Goal: Task Accomplishment & Management: Complete application form

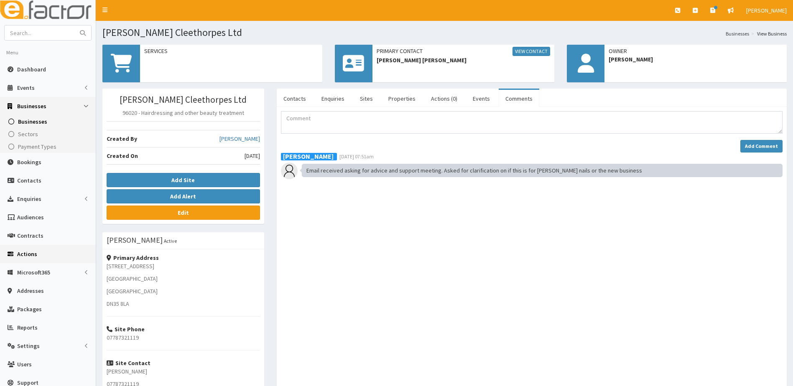
click at [27, 254] on span "Actions" at bounding box center [27, 254] width 20 height 8
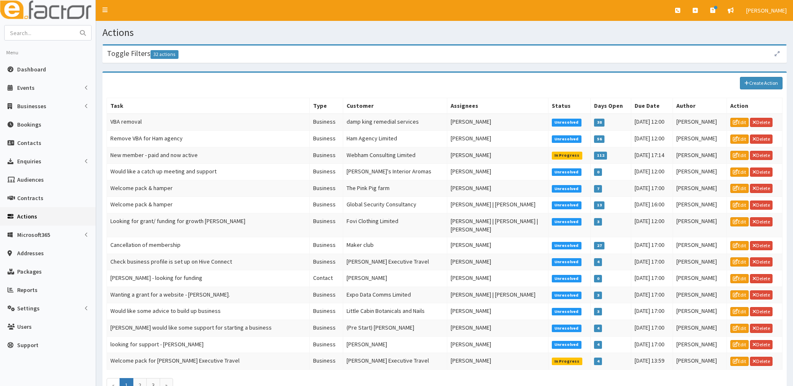
click at [760, 76] on div "Create Action" at bounding box center [444, 83] width 684 height 21
click at [761, 85] on link "Create Action" at bounding box center [761, 83] width 43 height 13
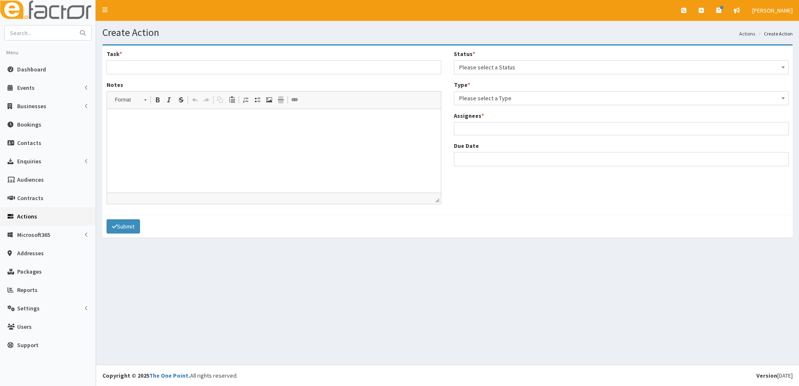
select select
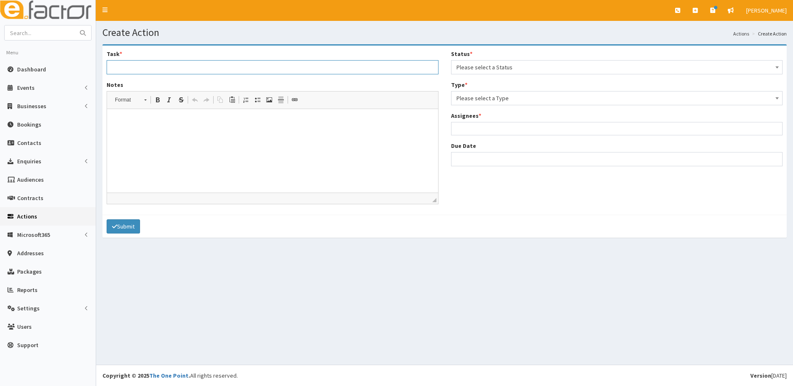
click at [155, 67] on input "Task *" at bounding box center [273, 67] width 332 height 14
type input "L"
type input "business support - Anh Nguyent Vu Thi"
click at [151, 131] on html at bounding box center [272, 121] width 331 height 25
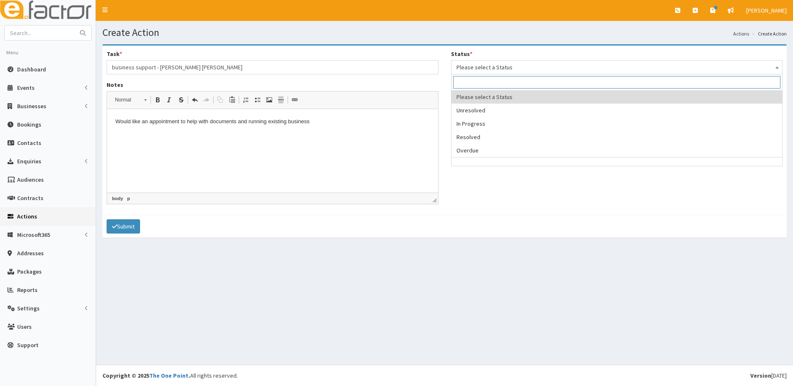
click at [519, 64] on span "Please select a Status" at bounding box center [616, 67] width 321 height 12
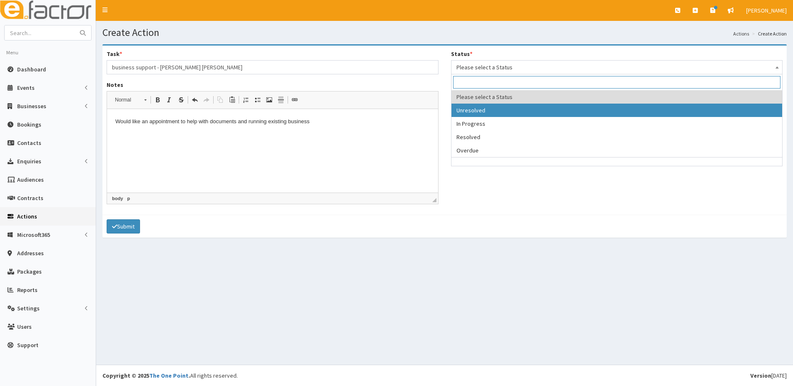
select select "1"
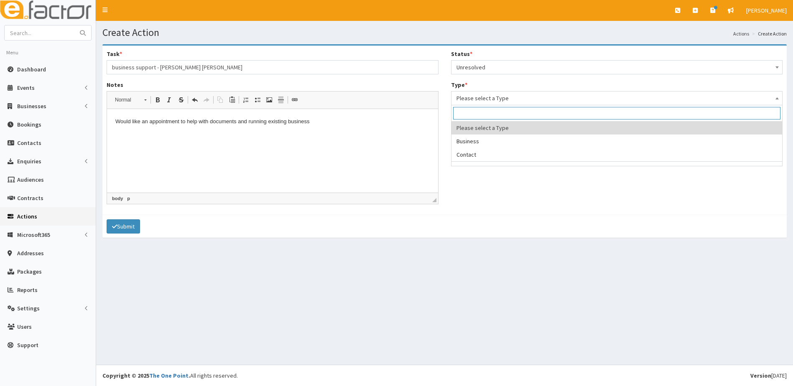
click at [495, 99] on span "Please select a Type" at bounding box center [616, 98] width 321 height 12
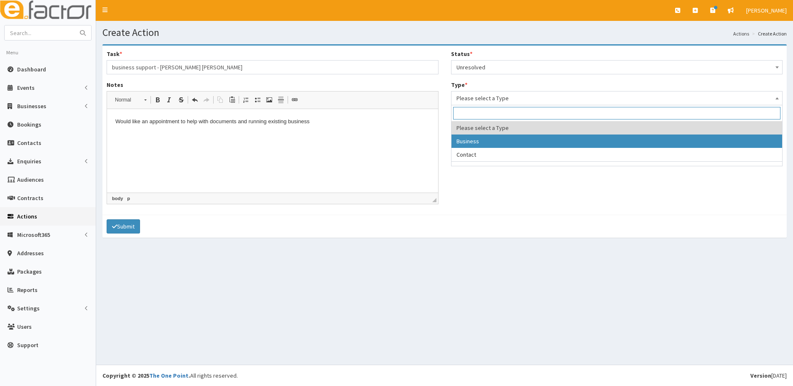
select select "business"
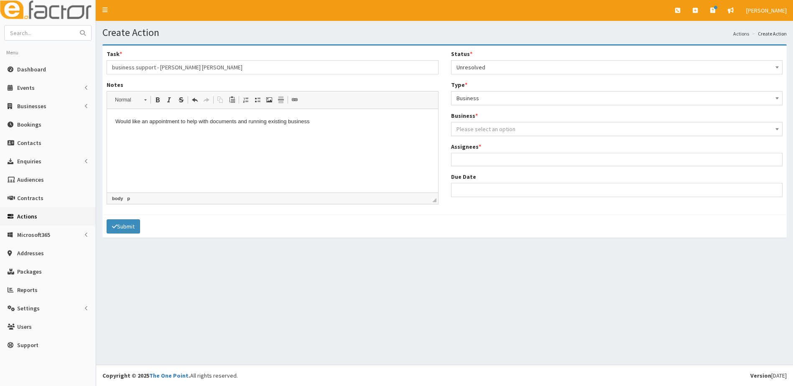
click at [481, 130] on span "Please select an option" at bounding box center [485, 129] width 59 height 8
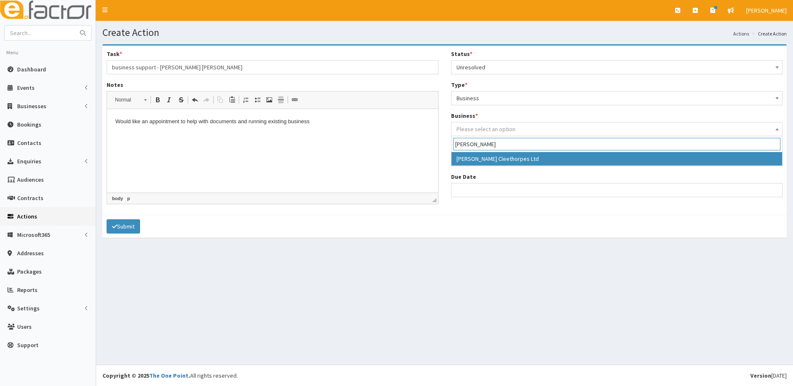
type input "cindy"
select select "3988"
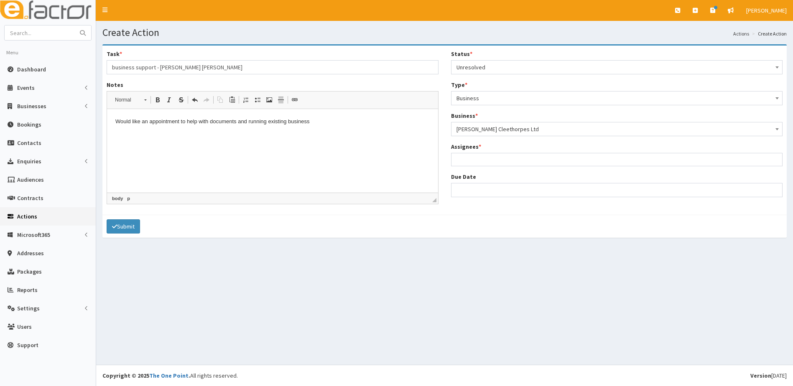
click at [469, 160] on ul at bounding box center [616, 158] width 331 height 10
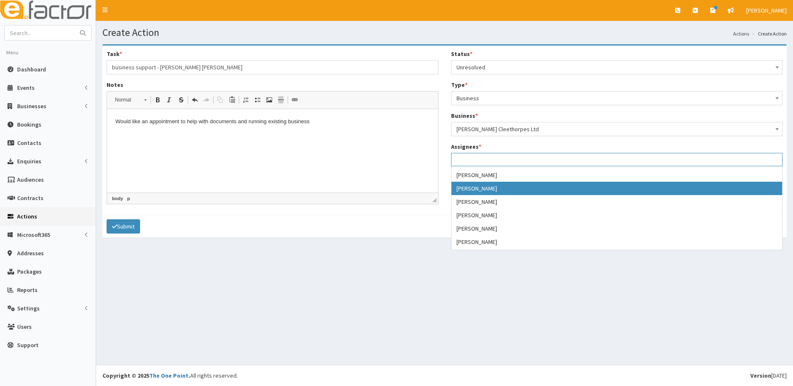
scroll to position [84, 0]
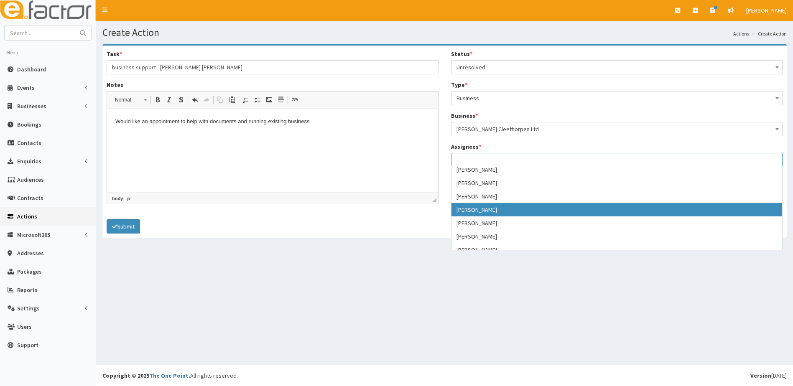
select select "29"
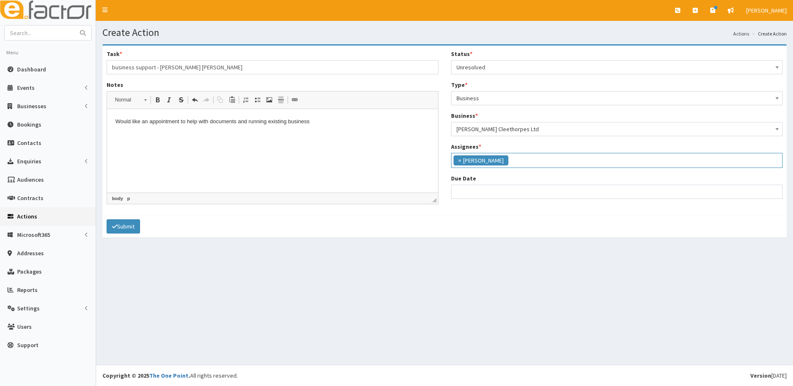
scroll to position [71, 0]
click at [319, 122] on p "Would like an appointment to help with documents and running existing business" at bounding box center [272, 121] width 314 height 9
click at [468, 187] on input "Due Date" at bounding box center [617, 192] width 332 height 14
select select "12"
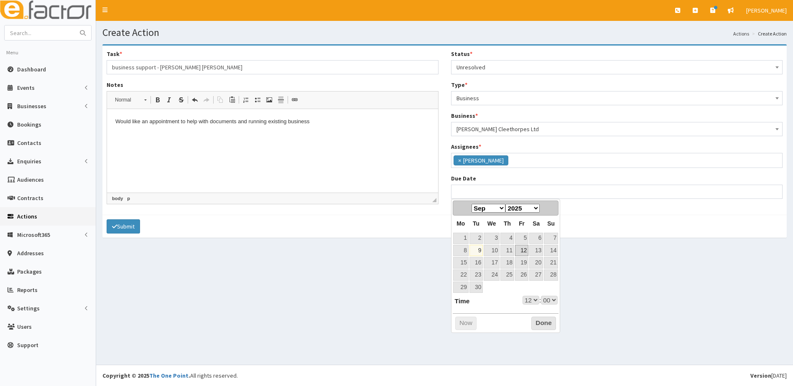
click at [521, 251] on link "12" at bounding box center [521, 250] width 13 height 11
type input "12-09-2025 12:00"
select select "12"
click at [539, 323] on button "Done" at bounding box center [543, 323] width 25 height 13
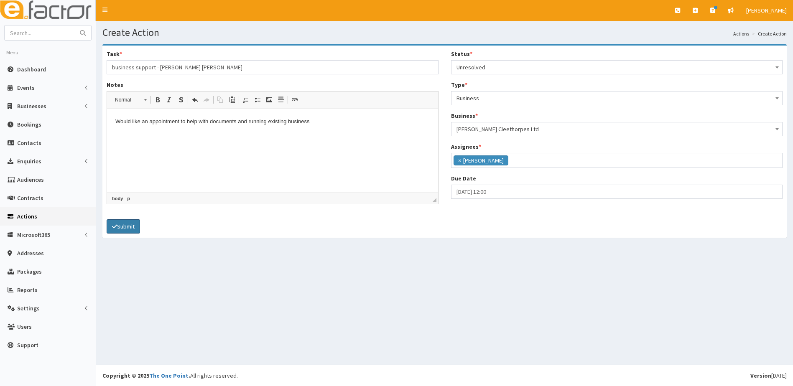
click at [112, 228] on icon "submit" at bounding box center [114, 227] width 5 height 6
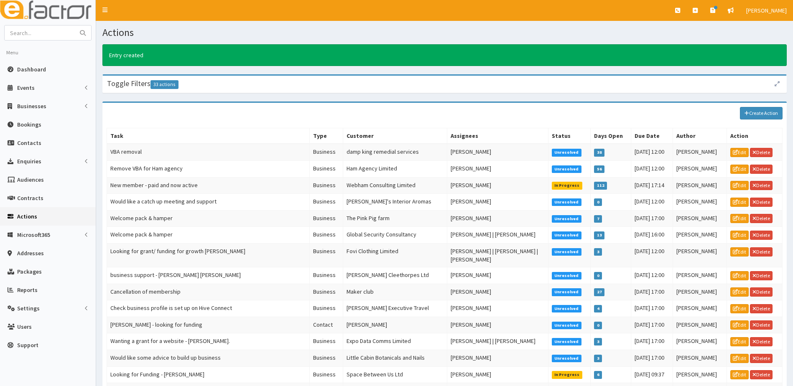
click at [23, 217] on span "Actions" at bounding box center [27, 217] width 20 height 8
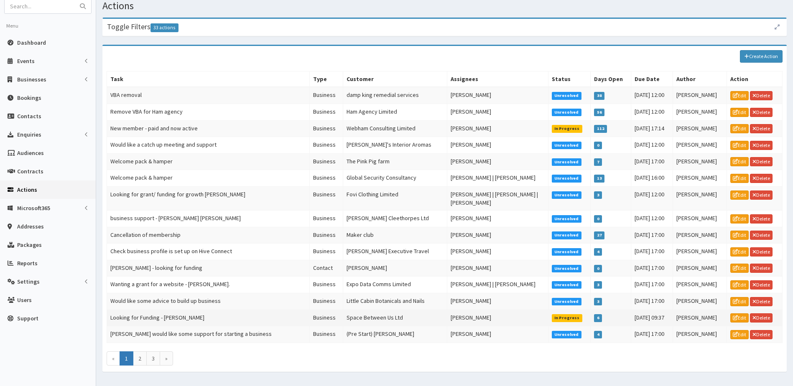
scroll to position [48, 0]
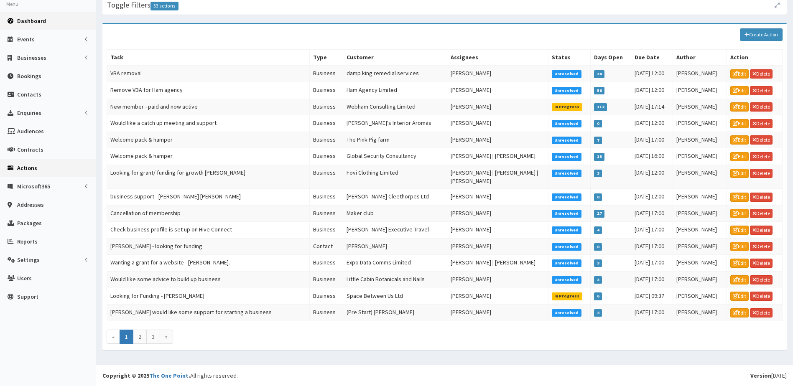
click at [23, 21] on span "Dashboard" at bounding box center [31, 21] width 29 height 8
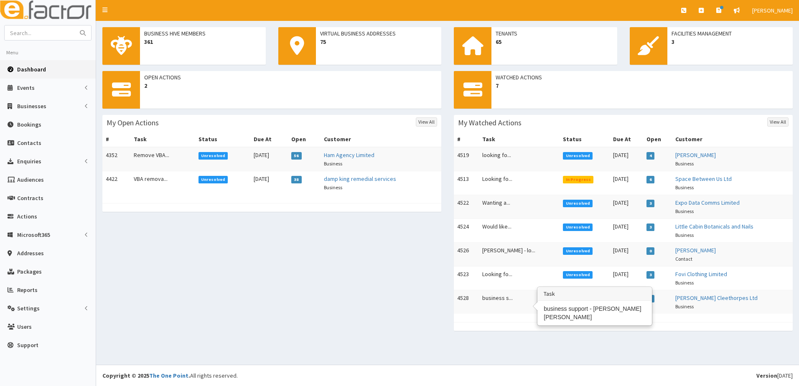
click at [491, 296] on td "business s..." at bounding box center [519, 302] width 81 height 24
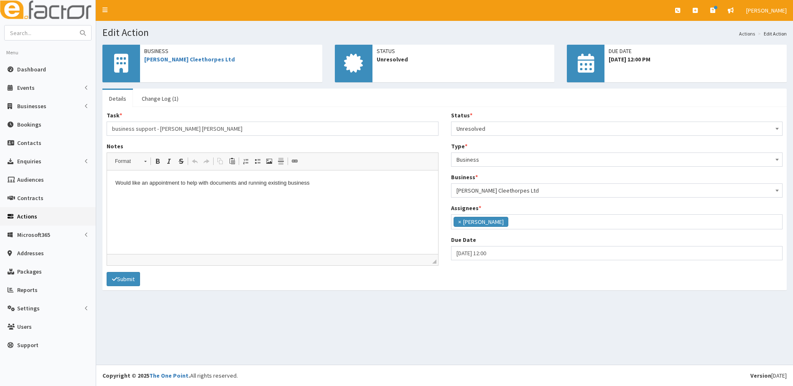
scroll to position [45, 0]
click at [114, 130] on input "business support - [PERSON_NAME] [PERSON_NAME]" at bounding box center [273, 129] width 332 height 14
type input "Business support - [PERSON_NAME] [PERSON_NAME]"
click at [131, 196] on html "Would like an appointment to help with documents and running existing business" at bounding box center [272, 183] width 331 height 25
click at [320, 185] on p "Would like an appointment to help with documents and running existing business" at bounding box center [272, 183] width 314 height 9
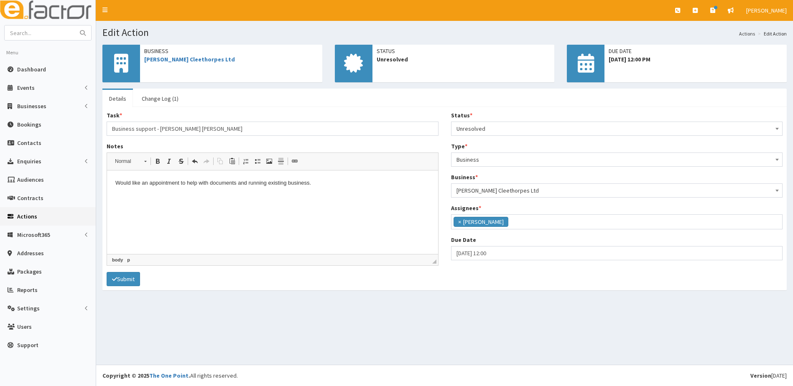
click at [121, 208] on html "Would like an appointment to help with documents and running existing business." at bounding box center [272, 191] width 331 height 40
click at [132, 278] on button "Submit" at bounding box center [123, 279] width 33 height 14
